Goal: Task Accomplishment & Management: Manage account settings

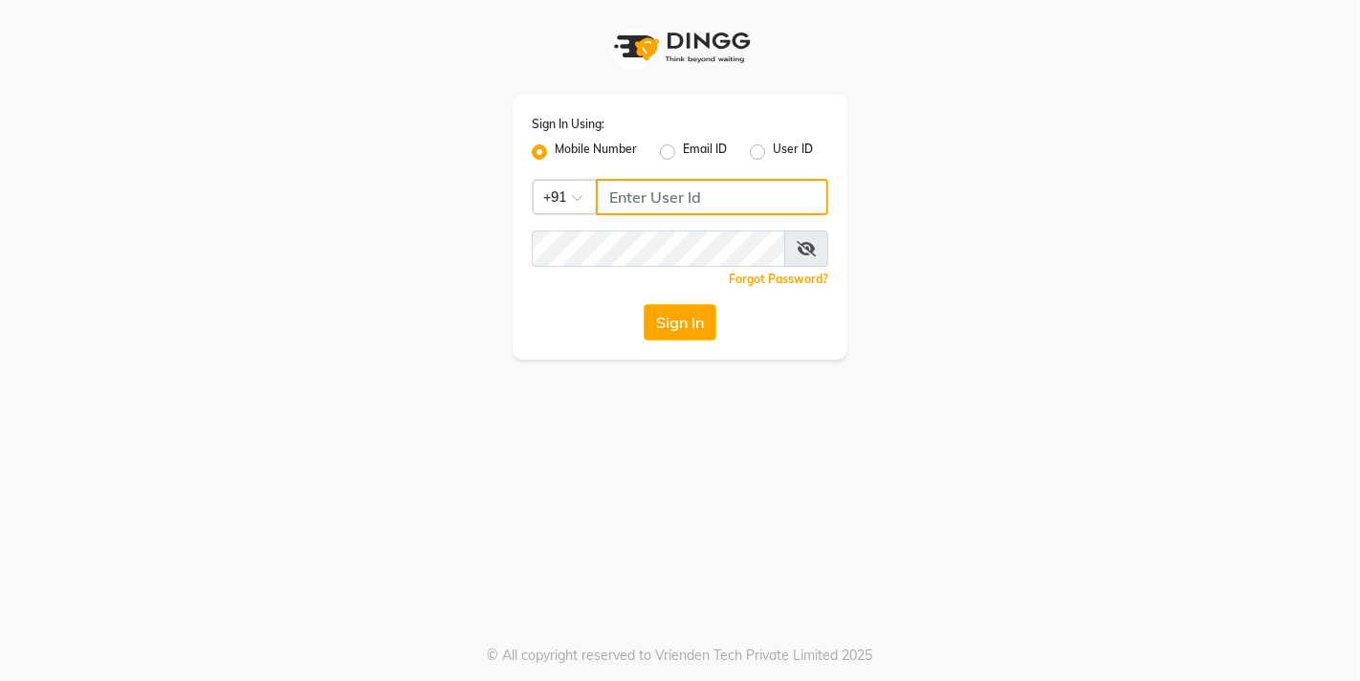
click at [663, 193] on input "Username" at bounding box center [712, 197] width 232 height 36
type input "9833248923"
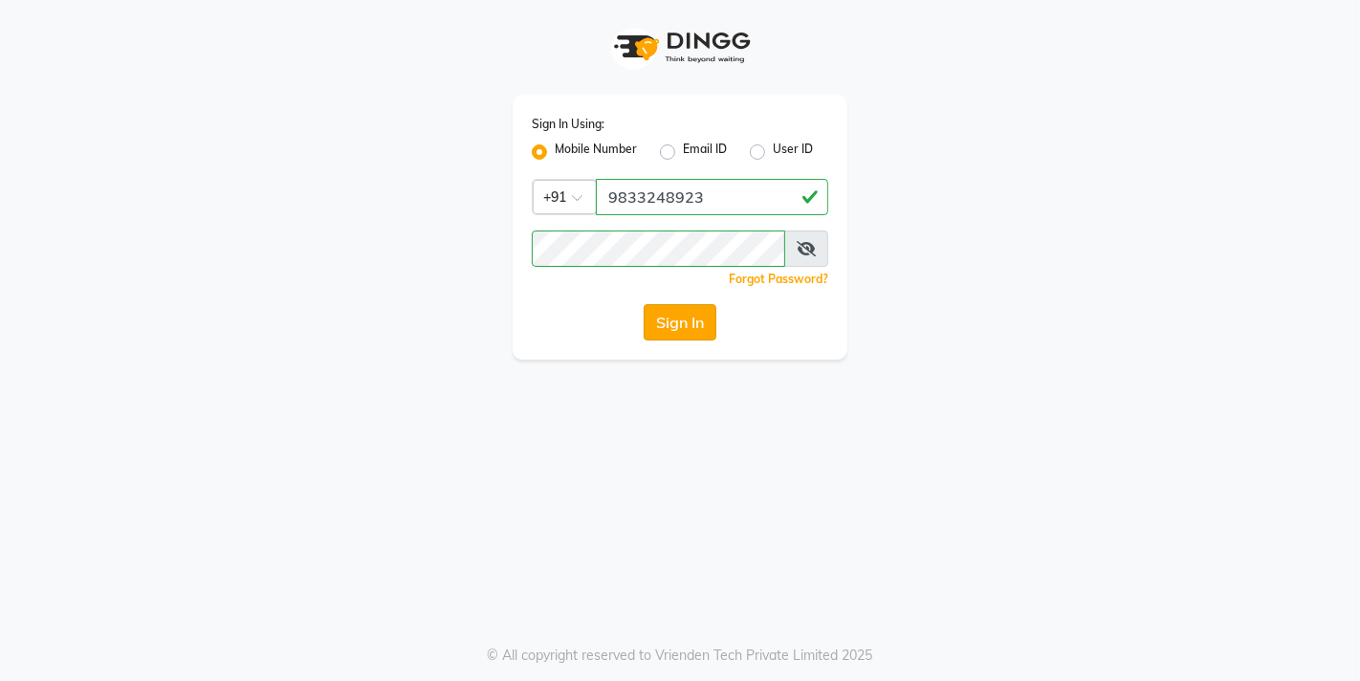
click at [671, 333] on button "Sign In" at bounding box center [680, 322] width 73 height 36
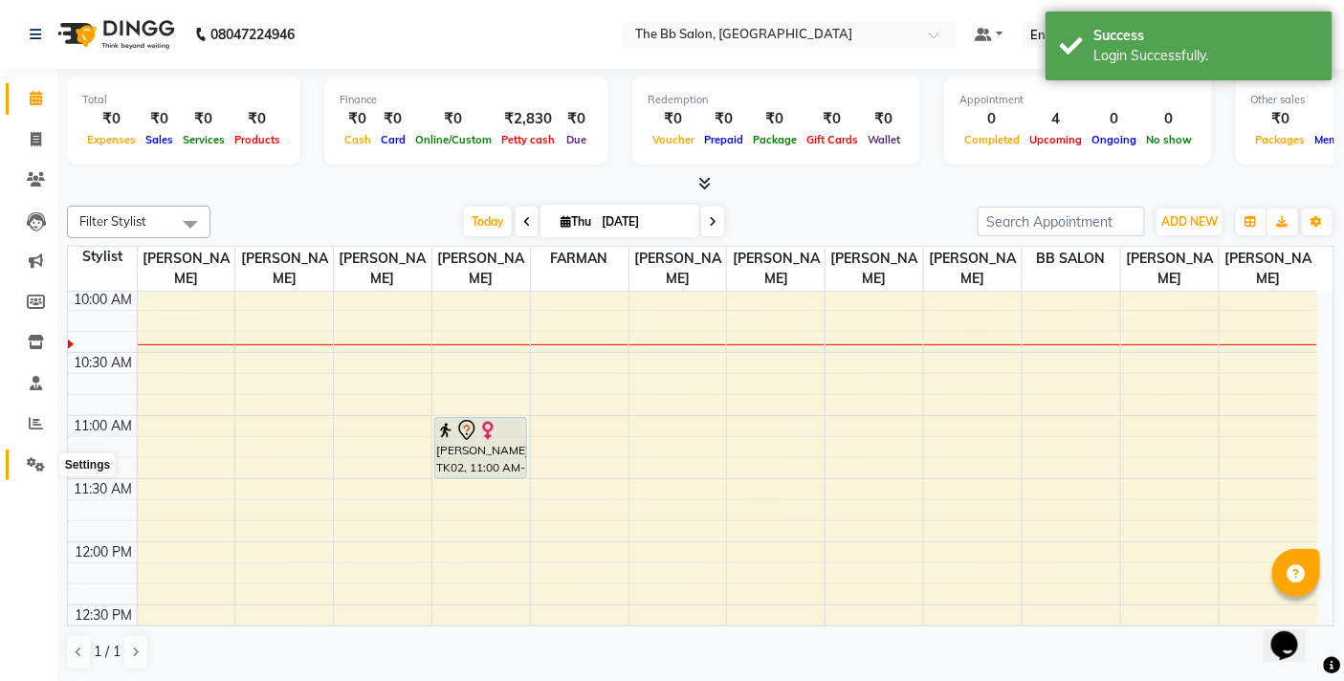
click at [39, 464] on icon at bounding box center [36, 464] width 18 height 14
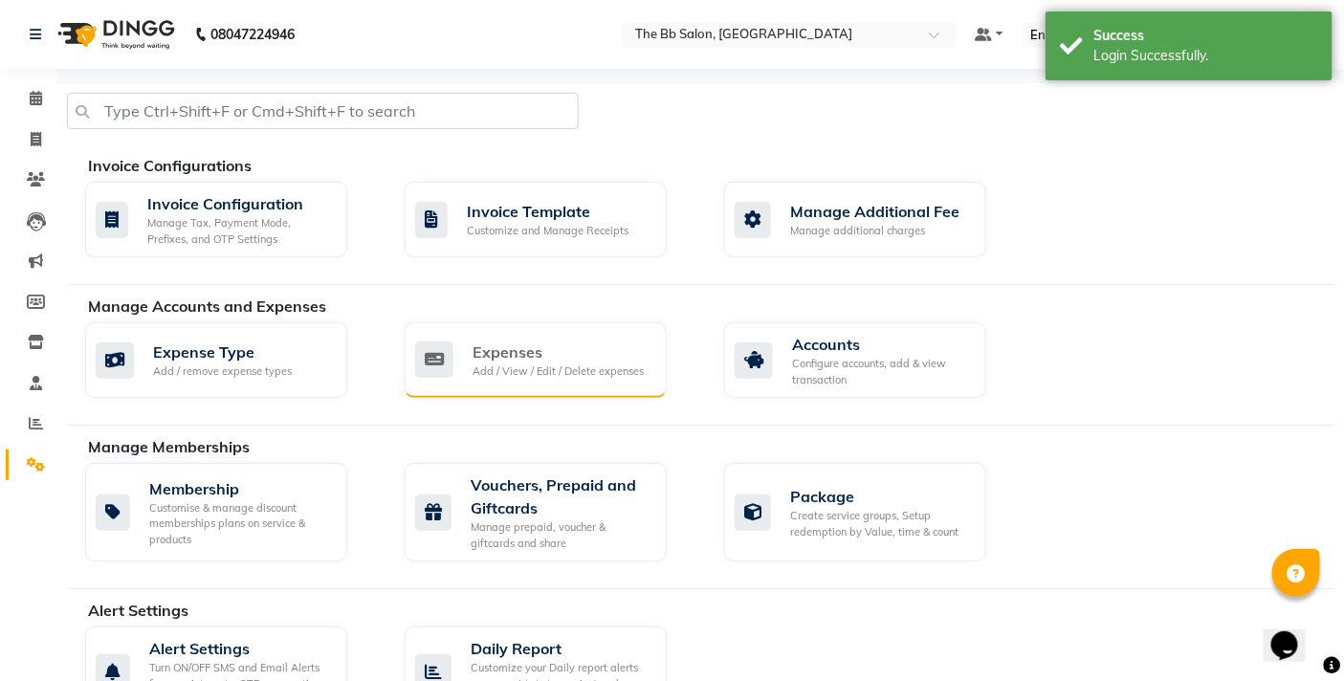
click at [491, 379] on div "Add / View / Edit / Delete expenses" at bounding box center [557, 371] width 171 height 16
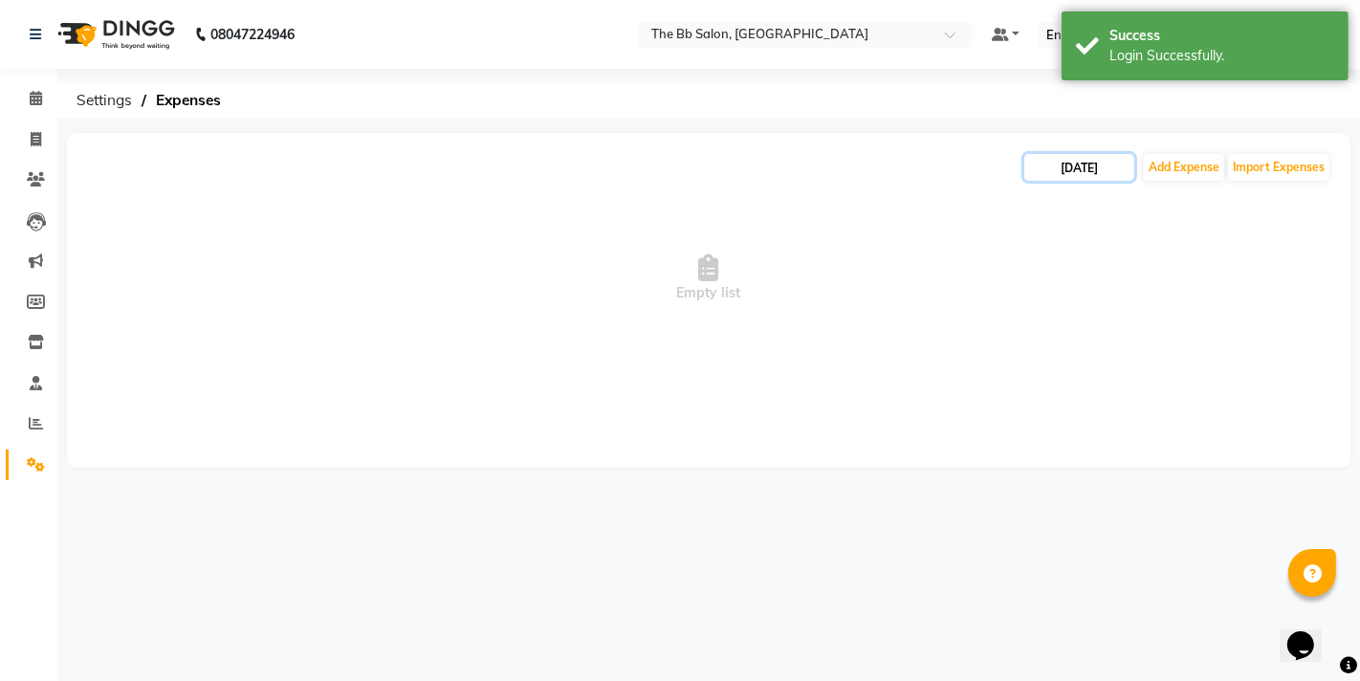
click at [1033, 167] on input "[DATE]" at bounding box center [1079, 167] width 110 height 27
select select "9"
select select "2025"
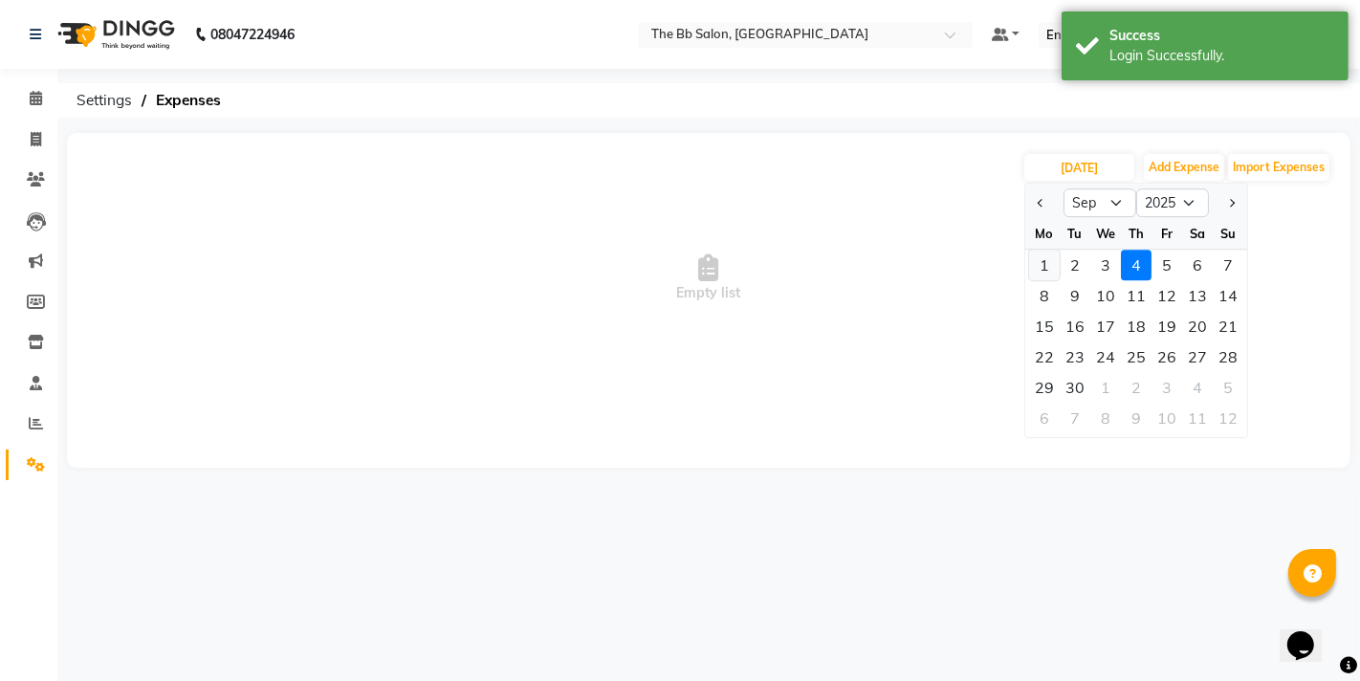
click at [1046, 264] on div "1" at bounding box center [1044, 265] width 31 height 31
type input "01-09-2025"
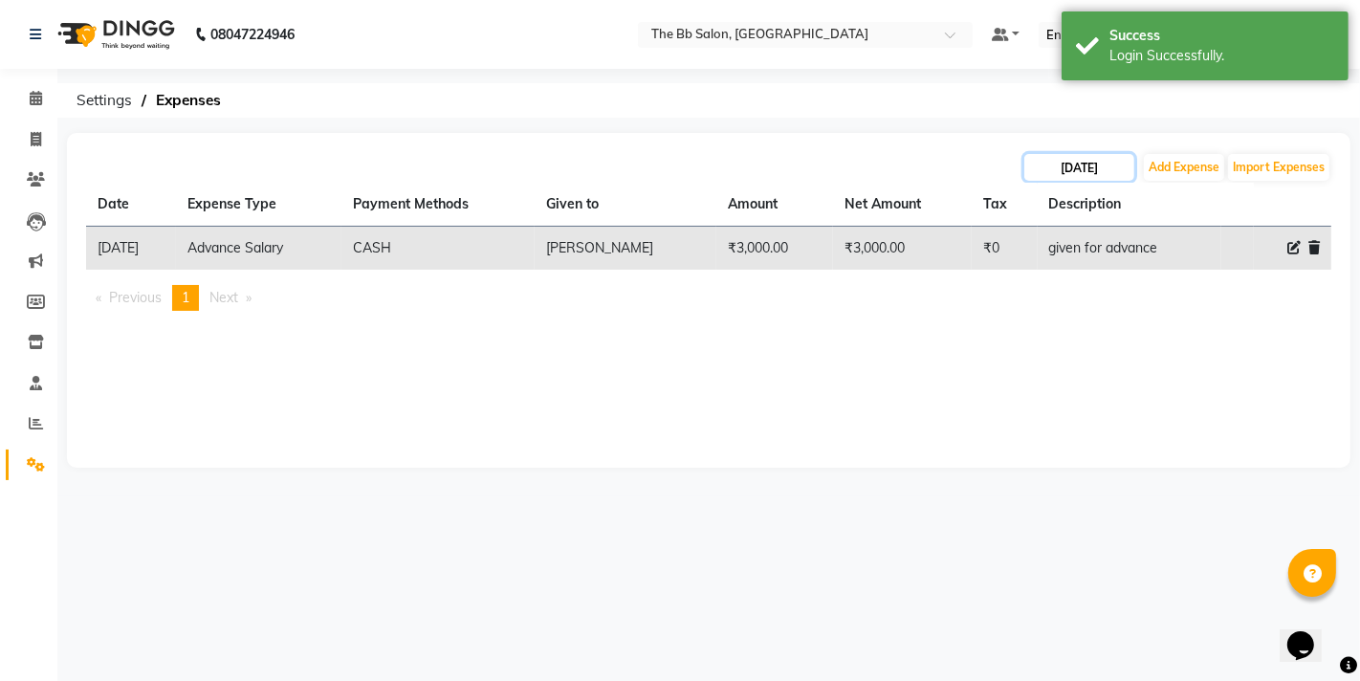
click at [1057, 170] on input "01-09-2025" at bounding box center [1079, 167] width 110 height 27
select select "9"
select select "2025"
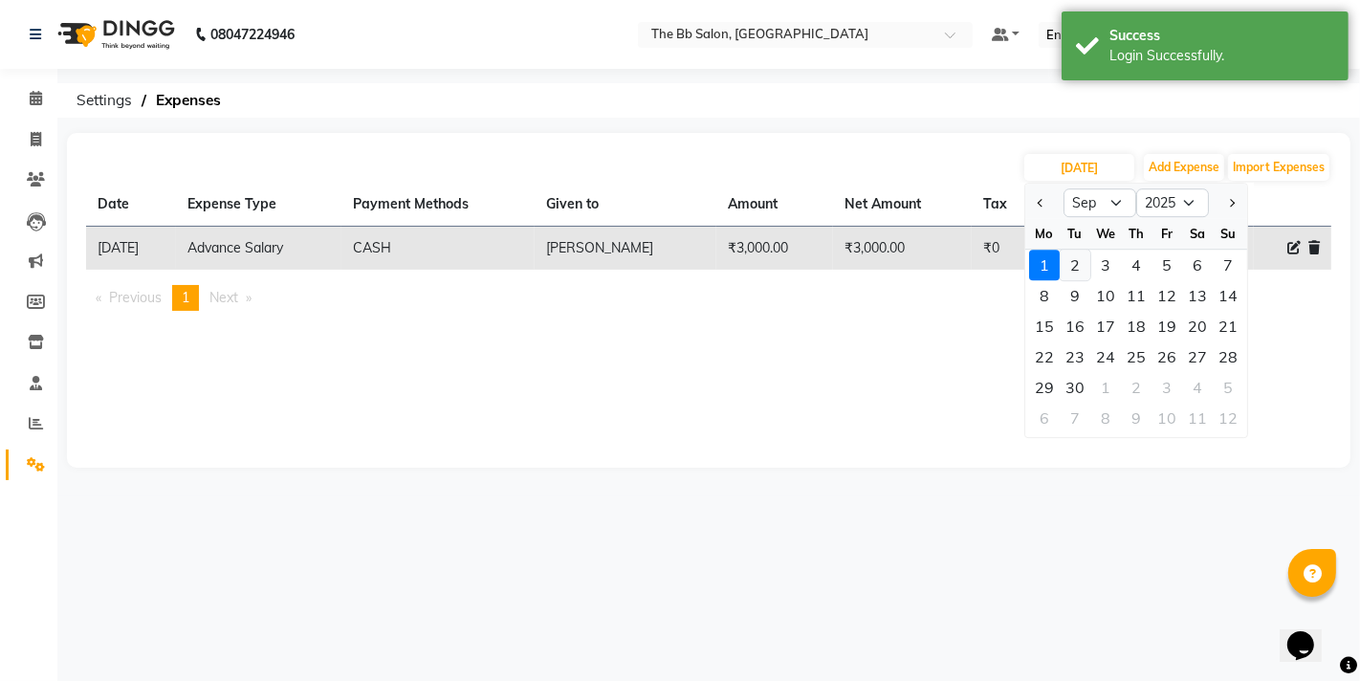
click at [1074, 263] on div "2" at bounding box center [1075, 265] width 31 height 31
type input "02-09-2025"
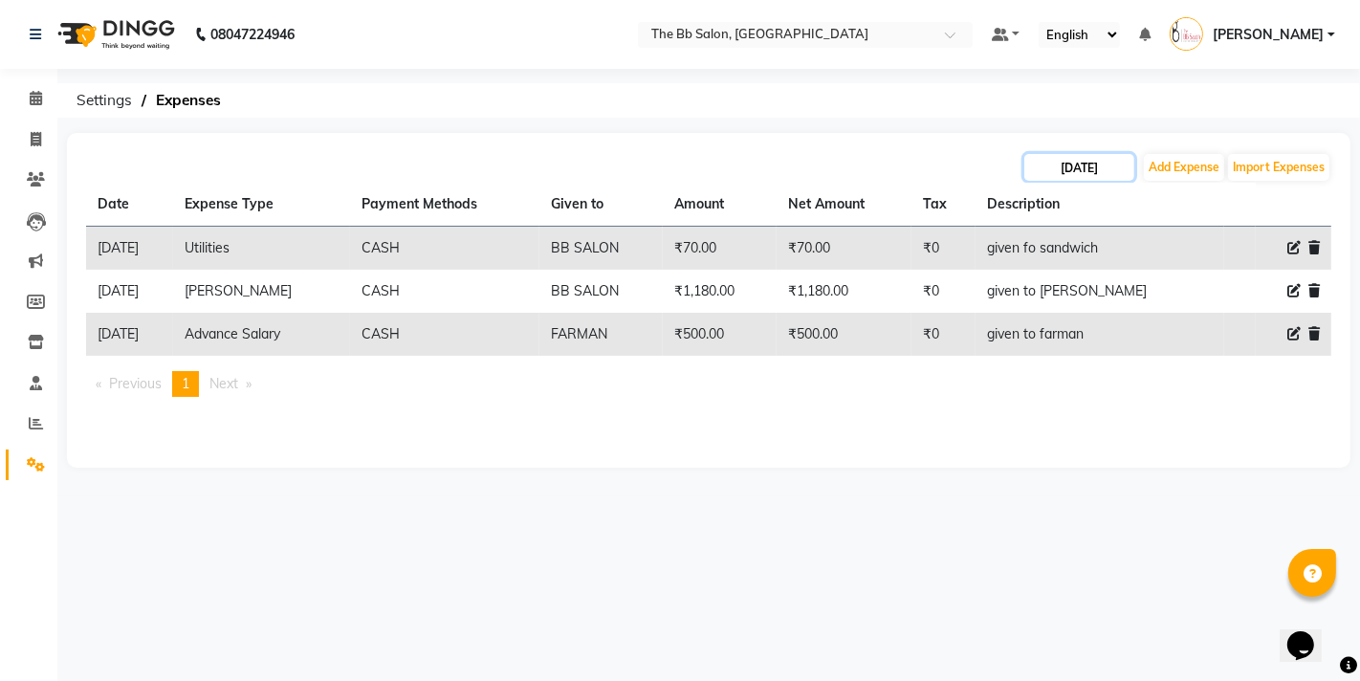
click at [1107, 169] on input "02-09-2025" at bounding box center [1079, 167] width 110 height 27
select select "9"
select select "2025"
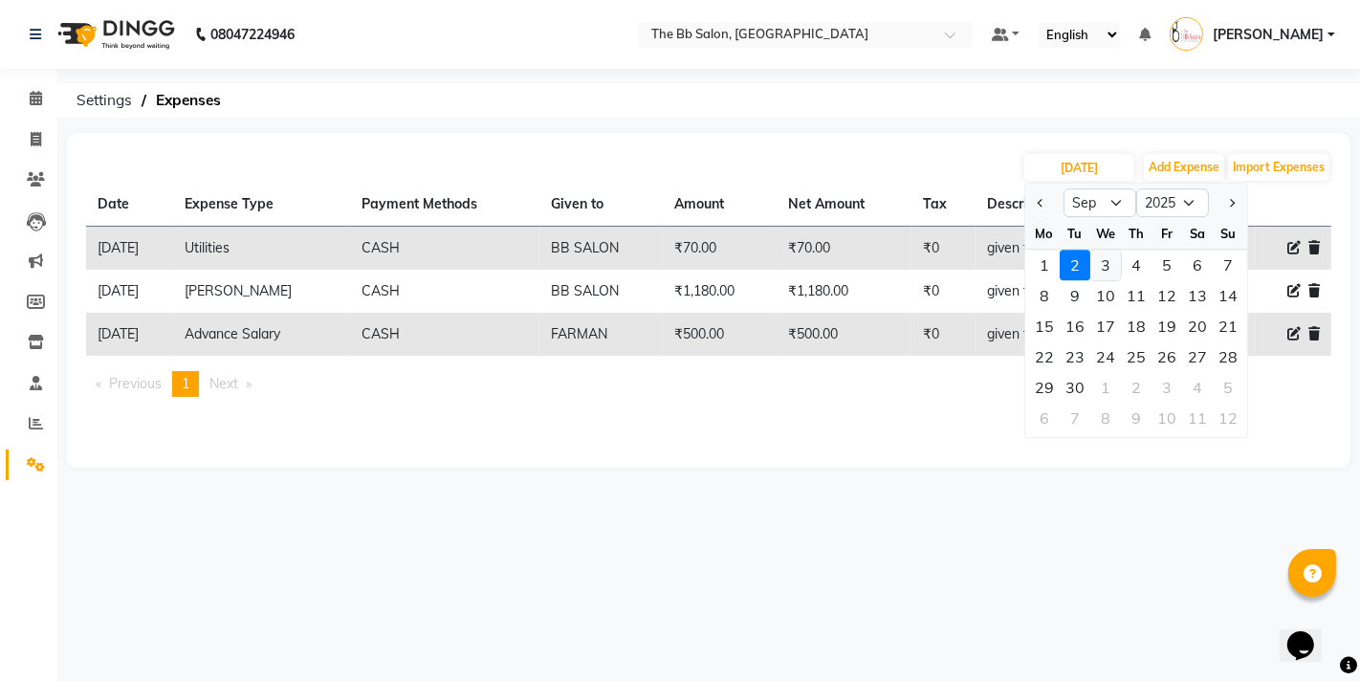
click at [1111, 260] on div "3" at bounding box center [1105, 265] width 31 height 31
type input "03-09-2025"
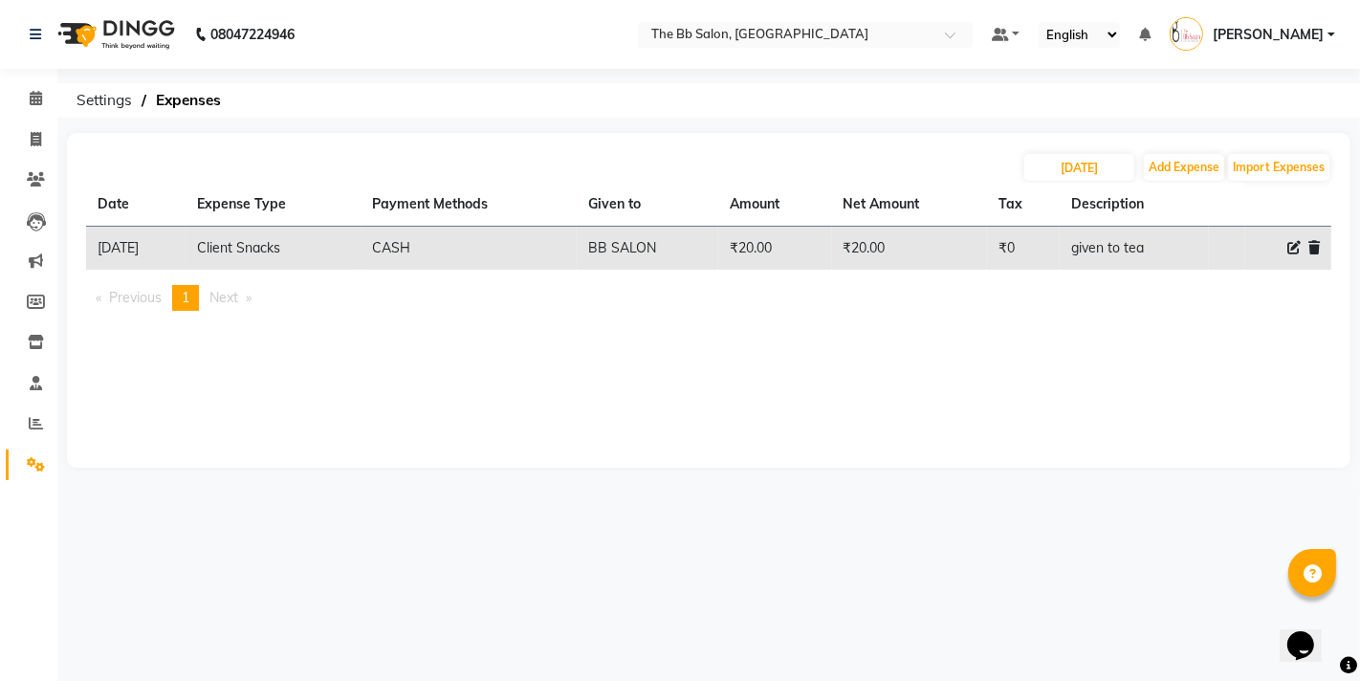
click at [998, 394] on div "03-09-2025 Add Expense Import Expenses Date Expense Type Payment Methods Given …" at bounding box center [709, 300] width 1284 height 335
click at [34, 101] on icon at bounding box center [36, 98] width 12 height 14
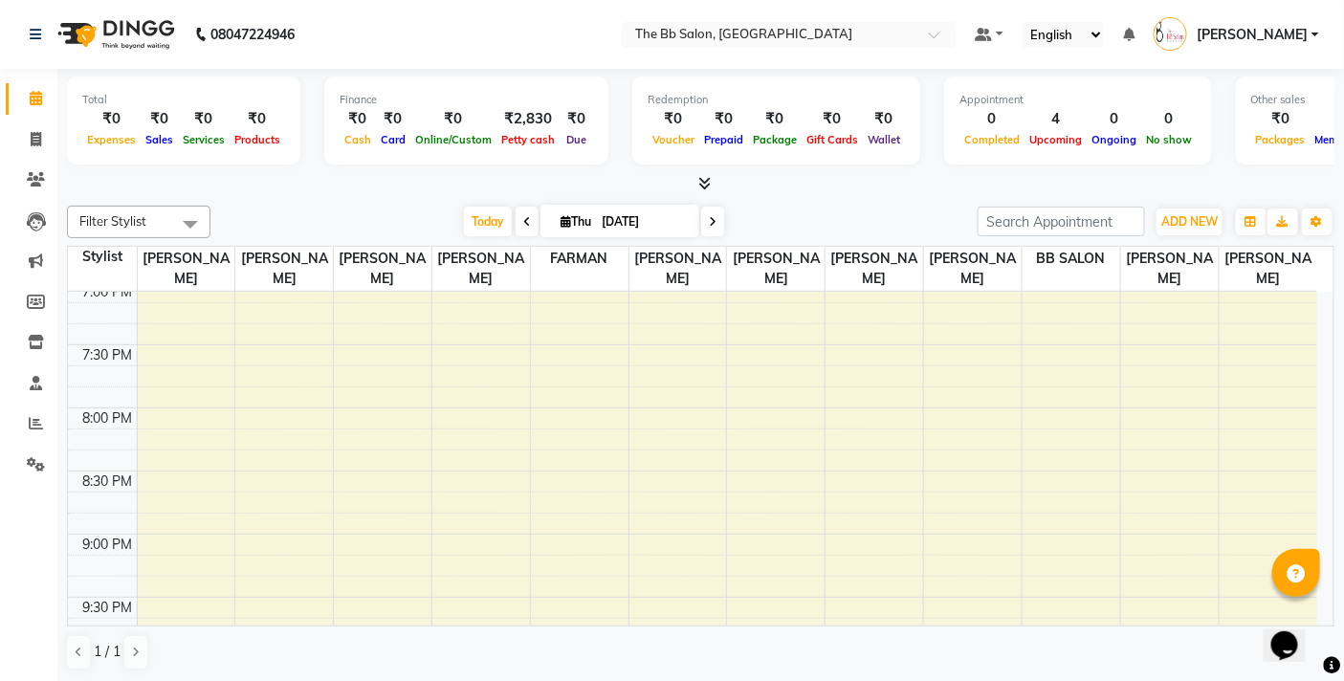
scroll to position [1275, 0]
click at [836, 212] on div "Today Thu 04-09-2025" at bounding box center [594, 222] width 748 height 29
